Goal: Task Accomplishment & Management: Use online tool/utility

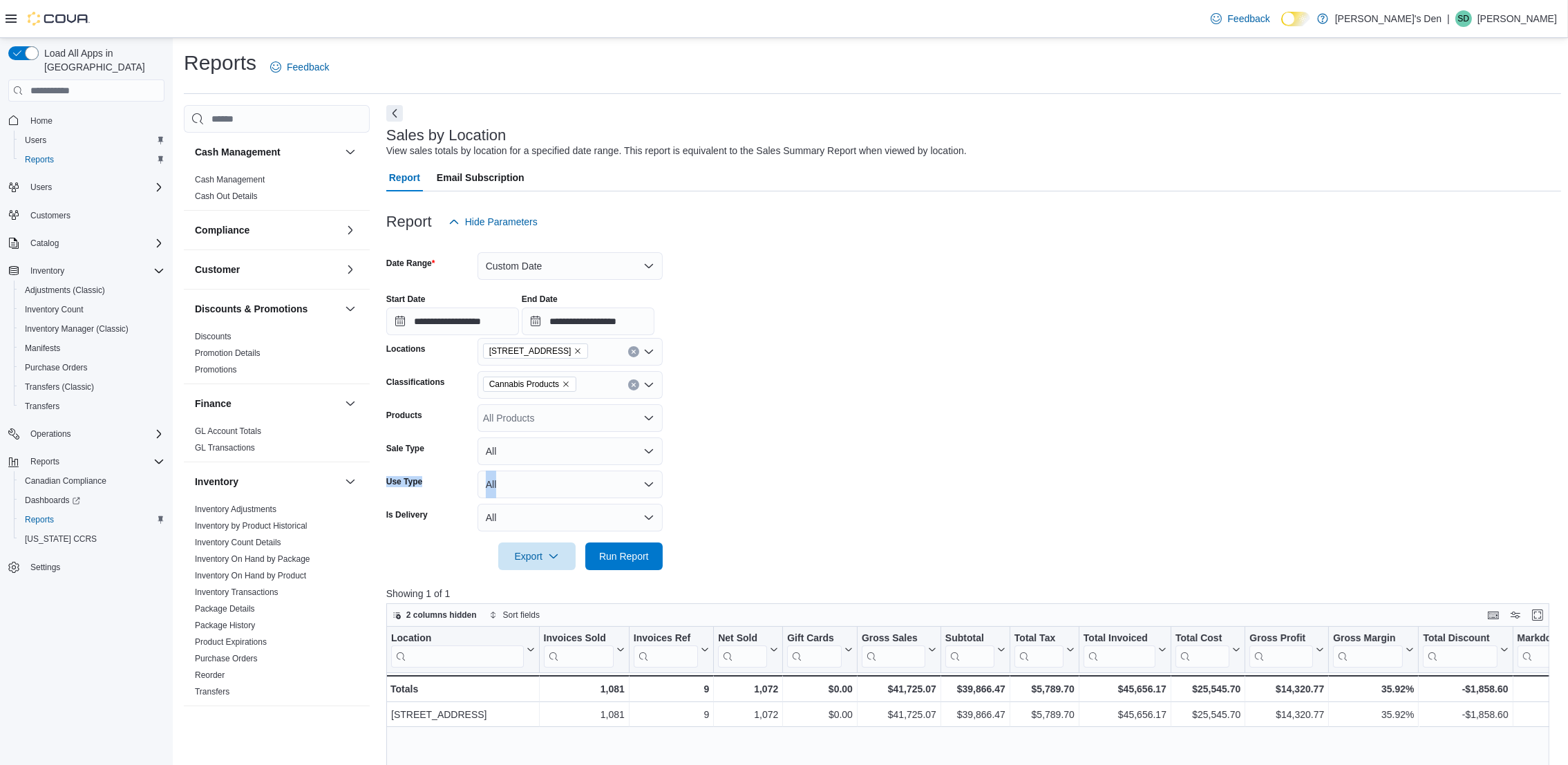
scroll to position [610, 0]
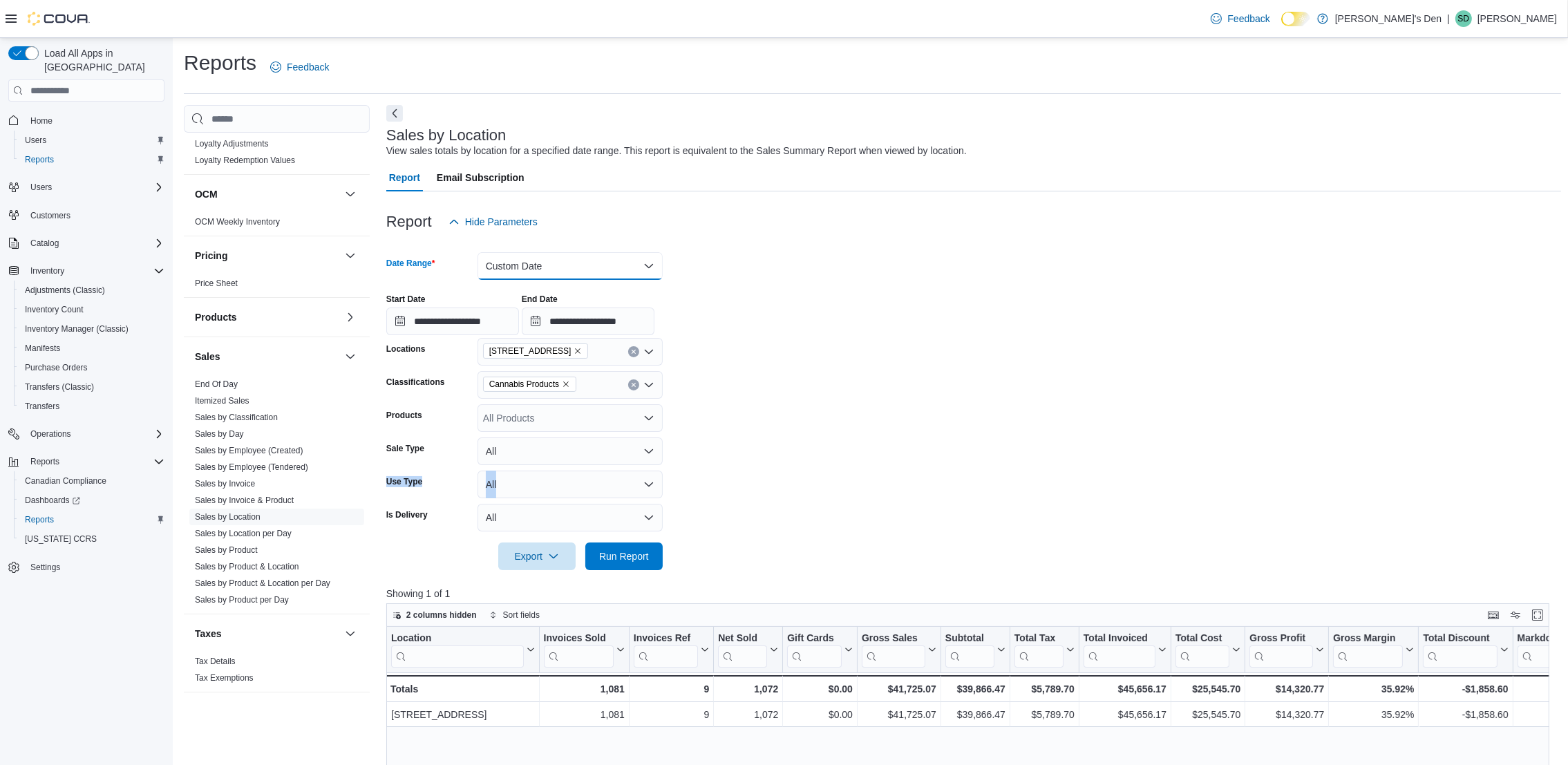
click at [530, 266] on button "Custom Date" at bounding box center [570, 265] width 185 height 27
click at [513, 314] on span "Today" at bounding box center [578, 321] width 157 height 16
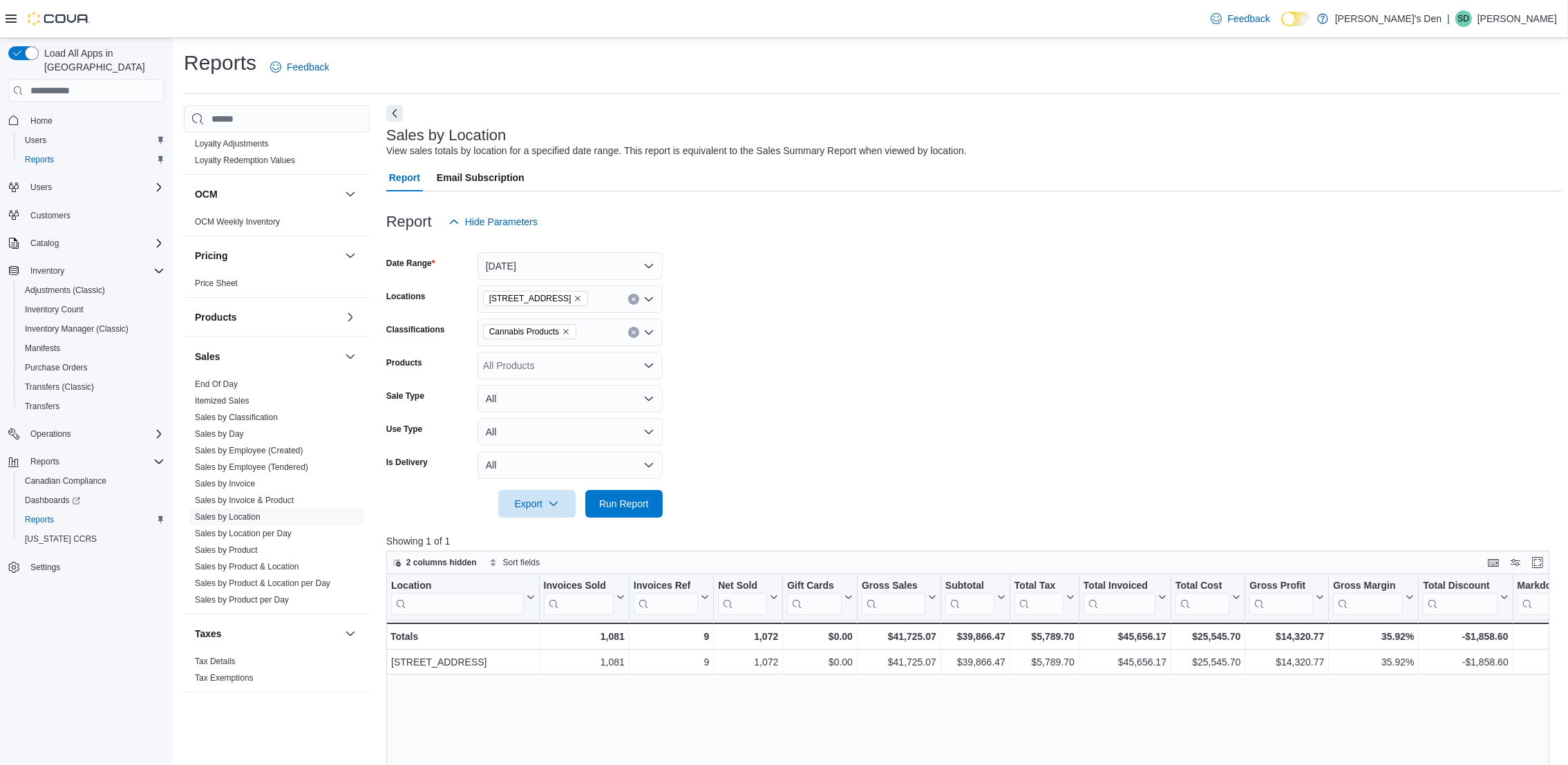
click at [861, 341] on form "Date Range Today Locations 68 Broadway Avenue North Classifications Cannabis Pr…" at bounding box center [973, 376] width 1175 height 282
click at [632, 327] on div "Cannabis Products" at bounding box center [570, 332] width 185 height 27
drag, startPoint x: 632, startPoint y: 327, endPoint x: 627, endPoint y: 307, distance: 20.6
click at [627, 307] on div "68 Broadway Avenue North" at bounding box center [570, 299] width 185 height 27
click at [629, 303] on button "Clear input" at bounding box center [633, 299] width 11 height 11
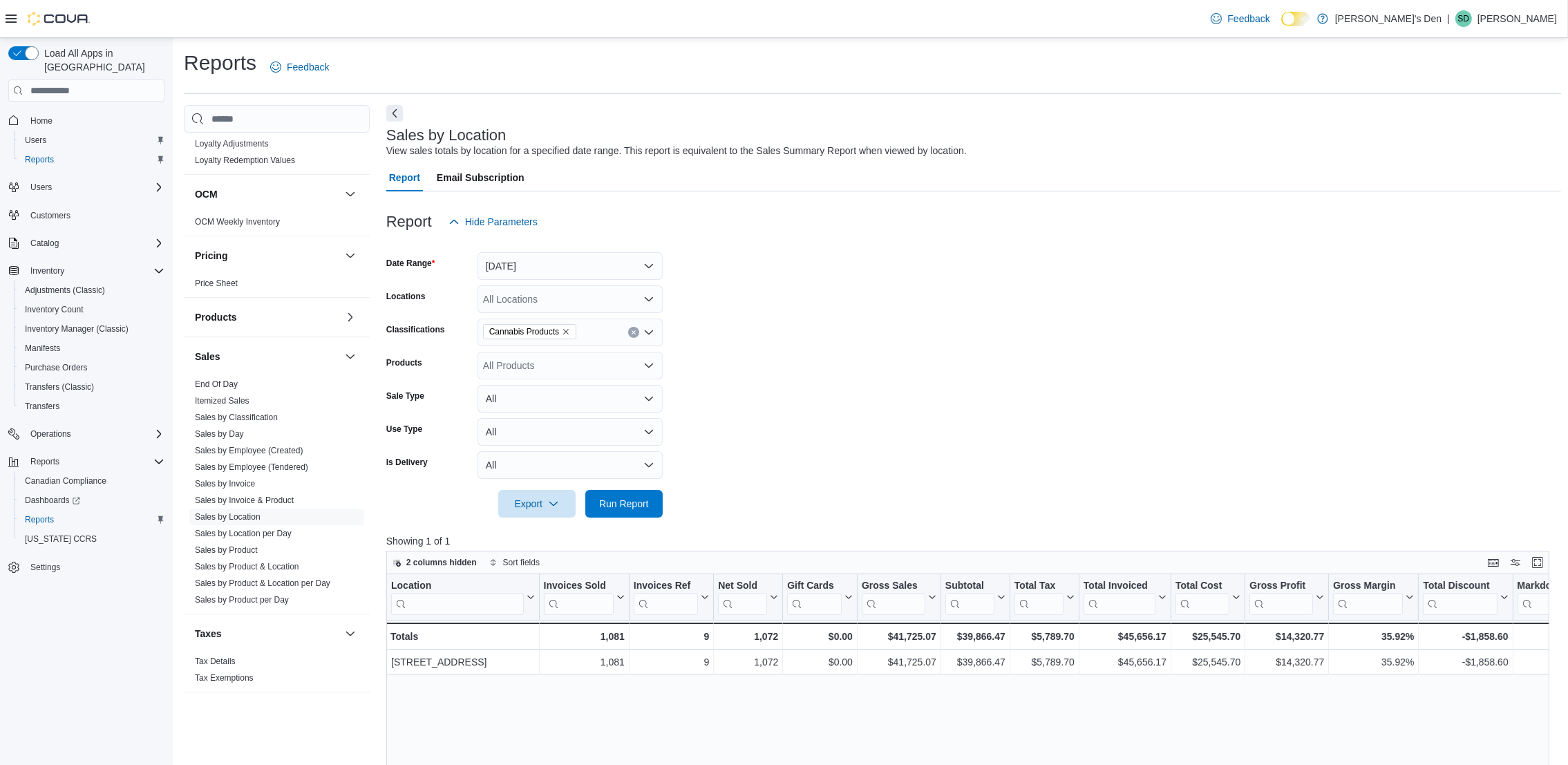
click at [792, 283] on form "Date Range Today Locations All Locations Classifications Cannabis Products Prod…" at bounding box center [973, 376] width 1175 height 282
click at [634, 337] on button "Clear input" at bounding box center [633, 332] width 11 height 11
click at [840, 332] on form "Date Range Today Locations All Locations Classifications All Classifications Co…" at bounding box center [973, 376] width 1175 height 282
click at [619, 507] on span "Run Report" at bounding box center [624, 503] width 49 height 14
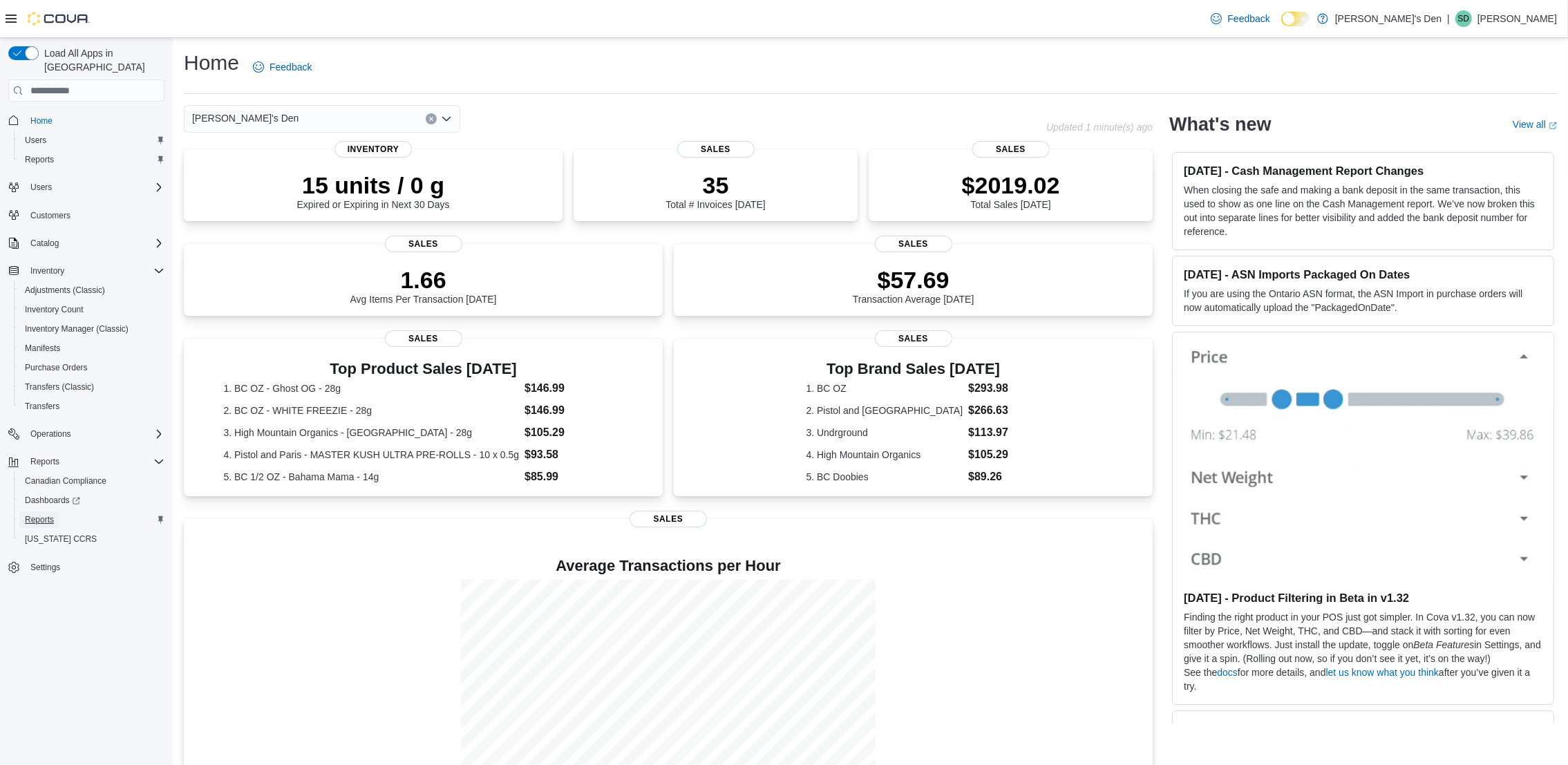
click at [49, 514] on span "Reports" at bounding box center [39, 519] width 29 height 11
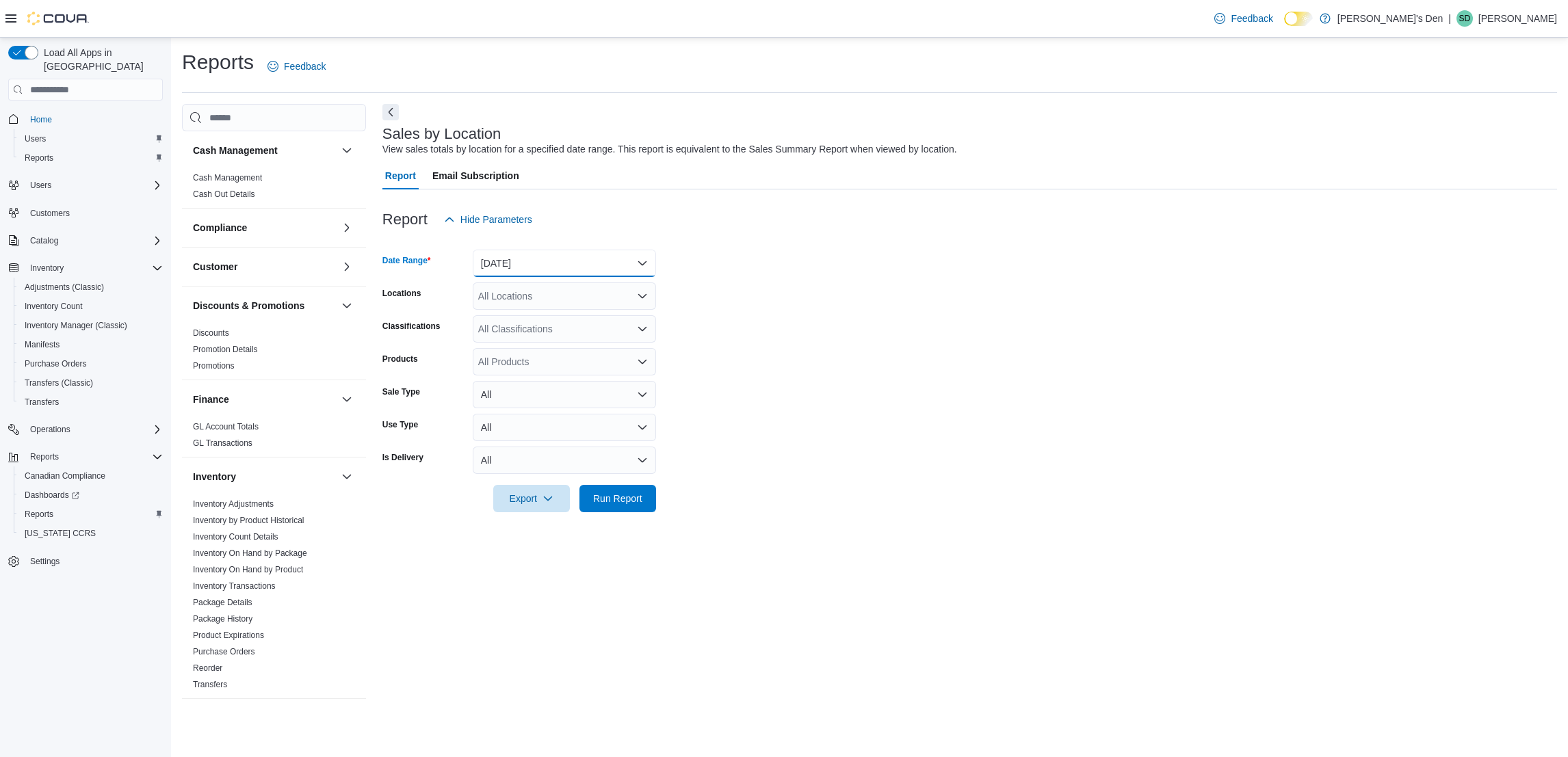
click at [530, 260] on button "Yesterday" at bounding box center [565, 263] width 184 height 27
click at [500, 316] on span "Today" at bounding box center [572, 317] width 156 height 16
drag, startPoint x: 770, startPoint y: 348, endPoint x: 624, endPoint y: 511, distance: 218.8
click at [768, 349] on form "Date Range Today Locations All Locations Classifications All Classifications Pr…" at bounding box center [970, 372] width 1175 height 279
click at [626, 482] on div at bounding box center [970, 479] width 1175 height 11
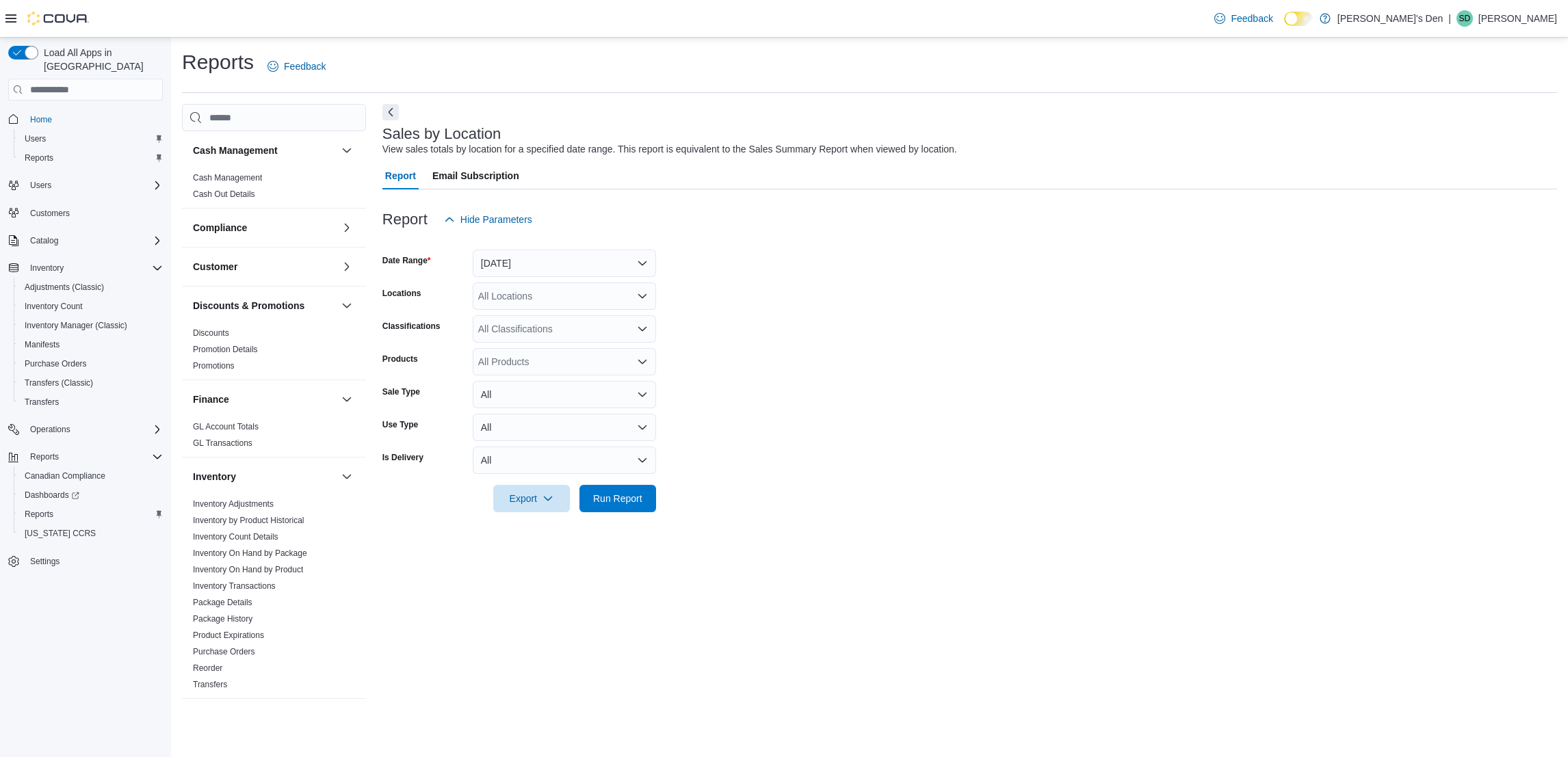
click at [613, 517] on div at bounding box center [970, 520] width 1175 height 16
click at [621, 501] on span "Run Report" at bounding box center [618, 498] width 49 height 13
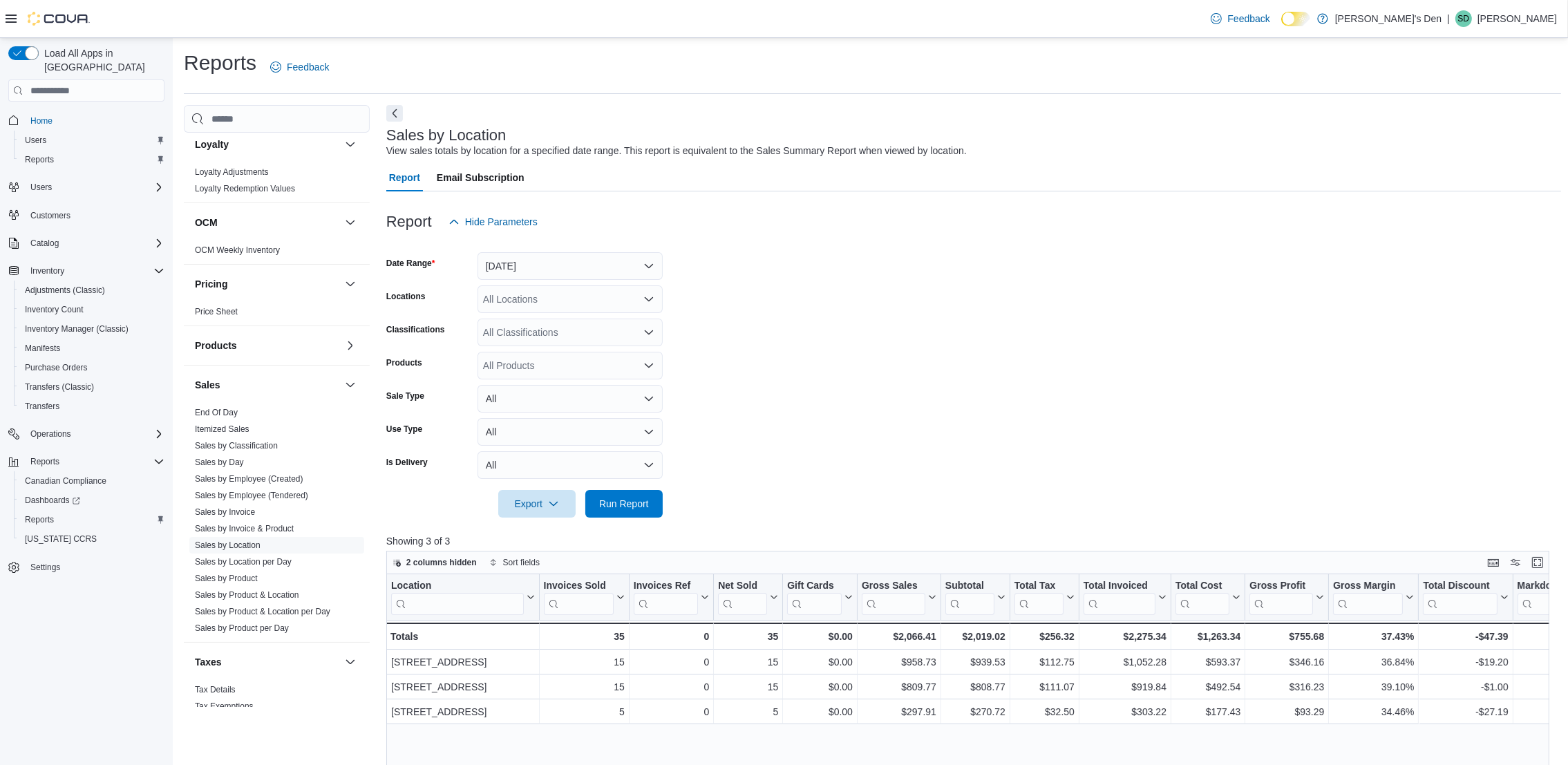
scroll to position [610, 0]
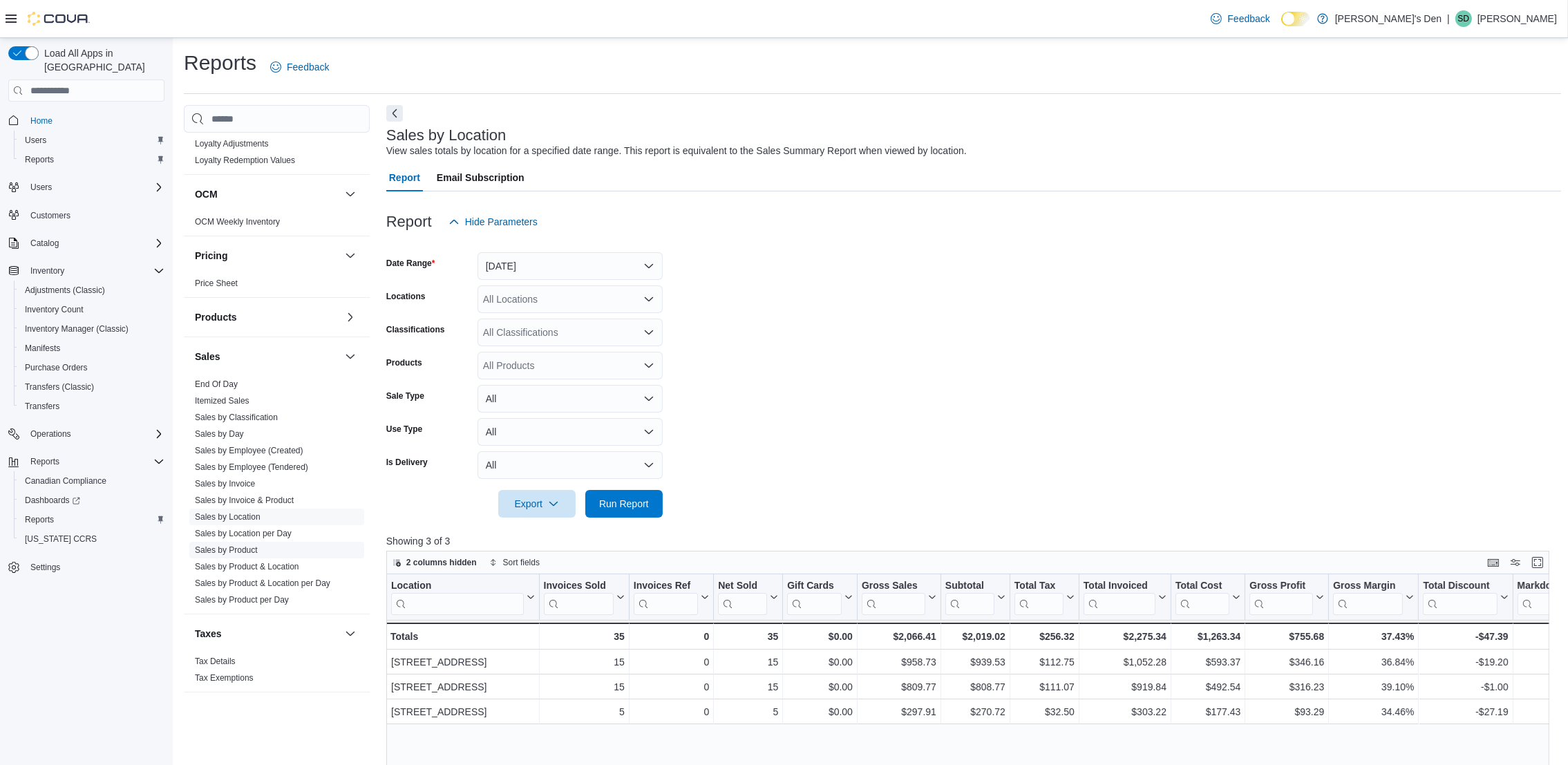
click at [239, 553] on link "Sales by Product" at bounding box center [226, 550] width 63 height 9
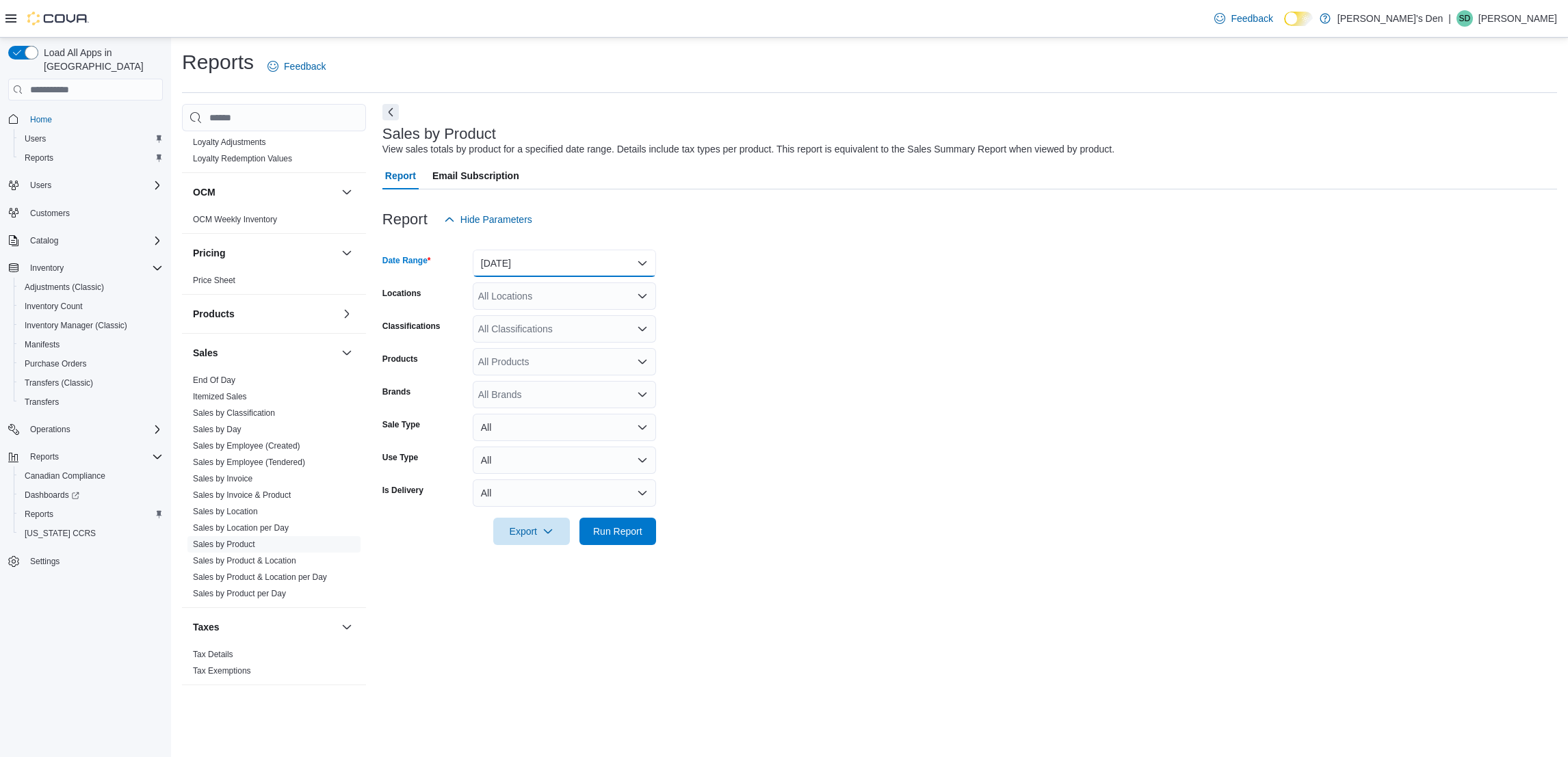
click at [548, 266] on button "Yesterday" at bounding box center [565, 263] width 184 height 27
click at [514, 310] on span "Today" at bounding box center [572, 317] width 156 height 16
click at [564, 303] on div "All Locations" at bounding box center [565, 296] width 184 height 27
click at [530, 352] on span "68 Broadway Avenue North" at bounding box center [549, 359] width 94 height 13
click at [753, 344] on form "Date Range Today Locations 68 Broadway Avenue North Combo box. Selected. 68 Bro…" at bounding box center [970, 389] width 1175 height 312
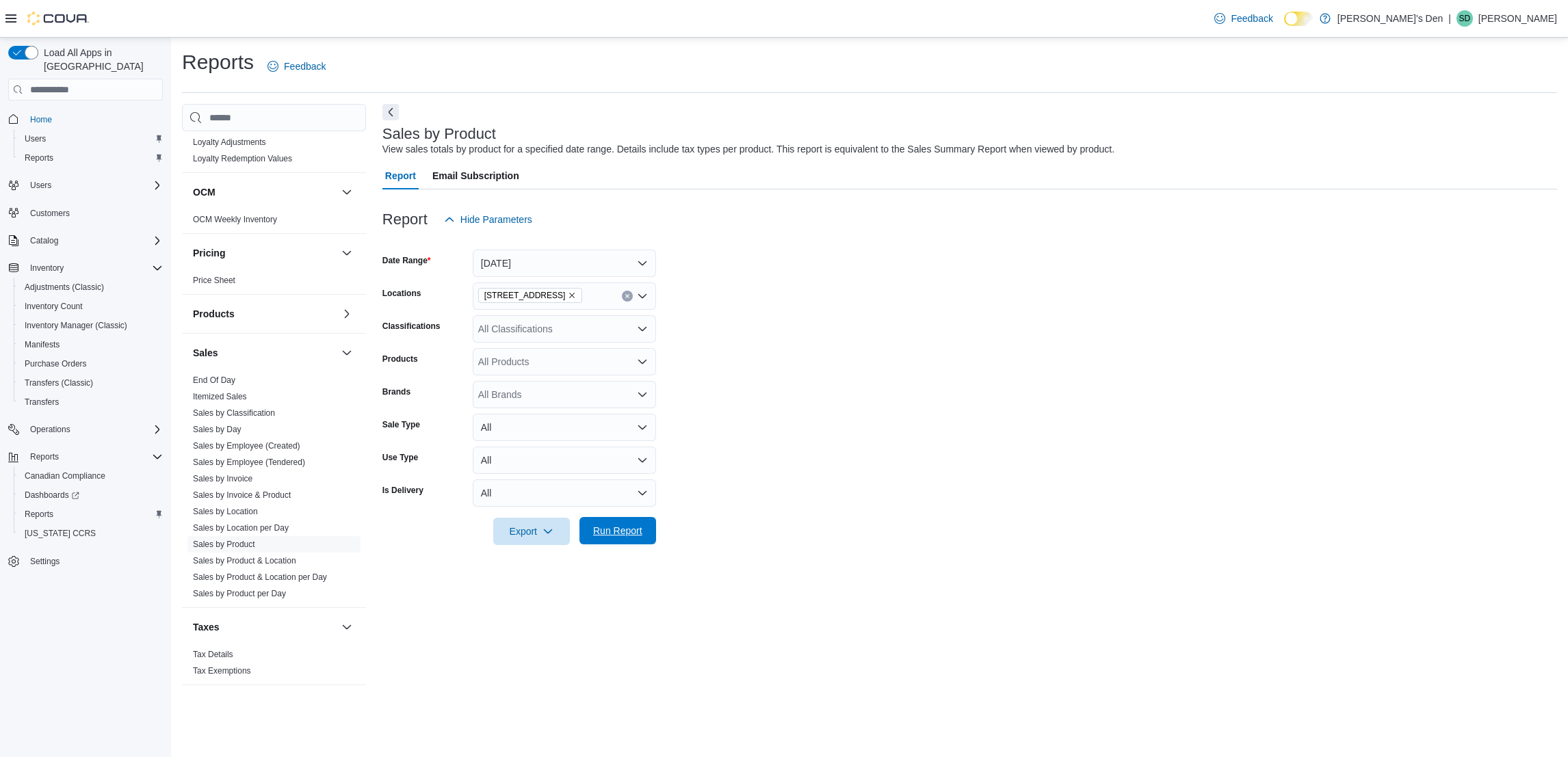
click at [608, 538] on span "Run Report" at bounding box center [618, 530] width 60 height 27
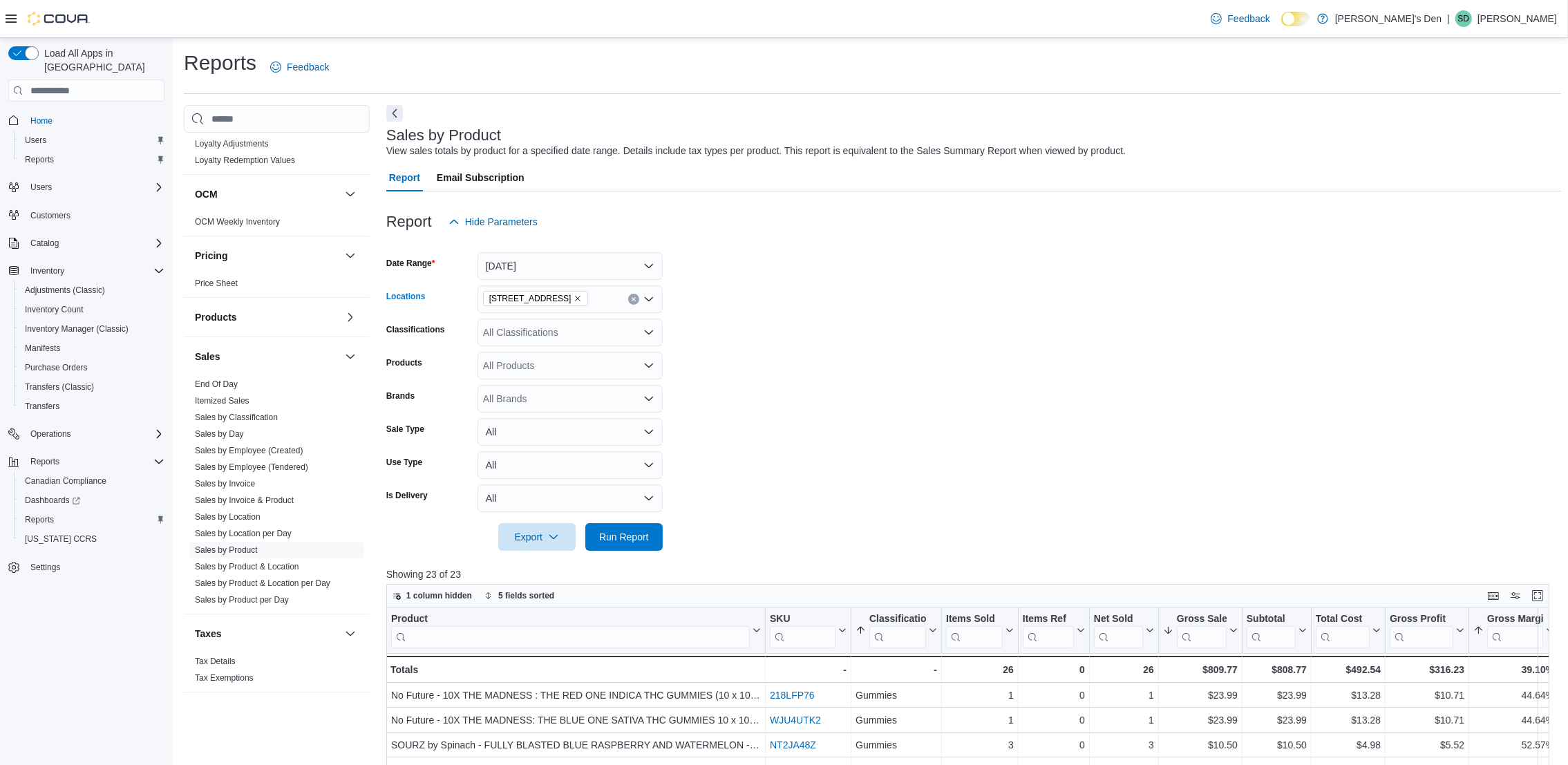
click at [638, 297] on button "Clear input" at bounding box center [633, 299] width 11 height 11
click at [1019, 271] on form "Date Range Today Locations All Locations Combo box. Selected. Combo box input. …" at bounding box center [973, 393] width 1175 height 315
